Goal: Book appointment/travel/reservation

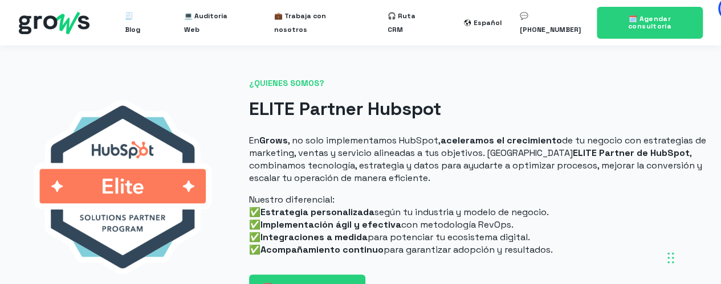
scroll to position [513, 0]
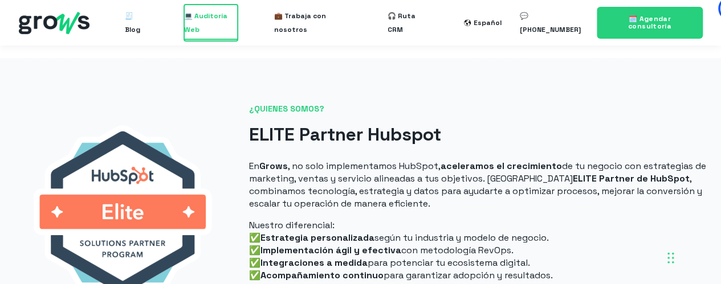
click at [203, 23] on span "💻 Auditoría Web" at bounding box center [211, 23] width 54 height 36
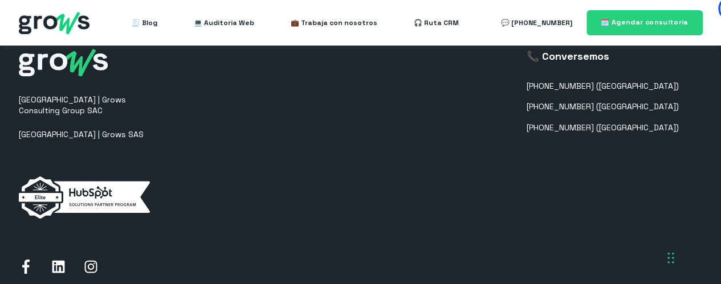
select select "PE"
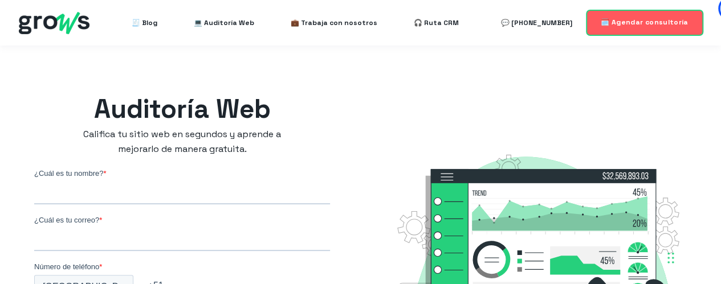
click at [643, 18] on span "🗓️ Agendar consultoría" at bounding box center [645, 22] width 88 height 9
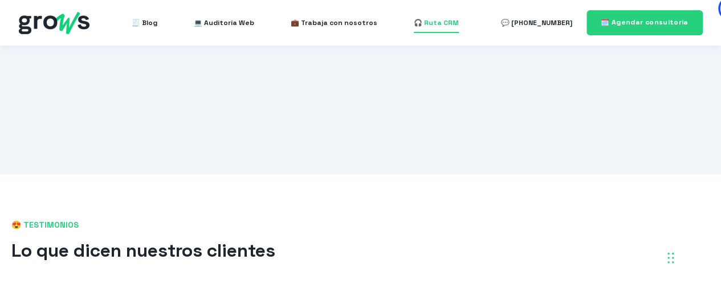
scroll to position [456, 0]
